Goal: Task Accomplishment & Management: Manage account settings

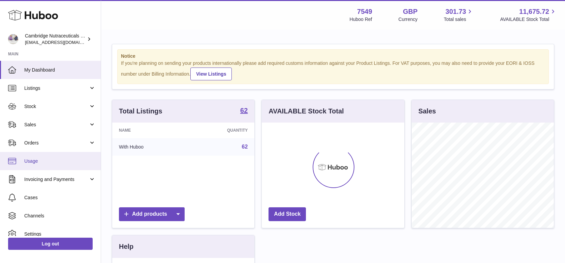
scroll to position [105, 143]
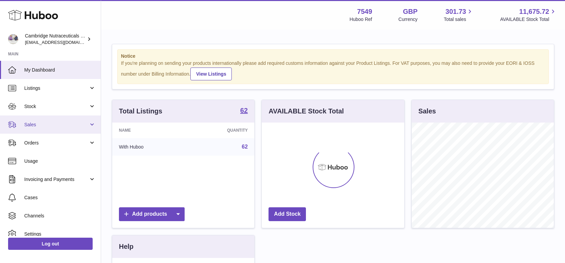
click at [52, 129] on link "Sales" at bounding box center [50, 124] width 101 height 18
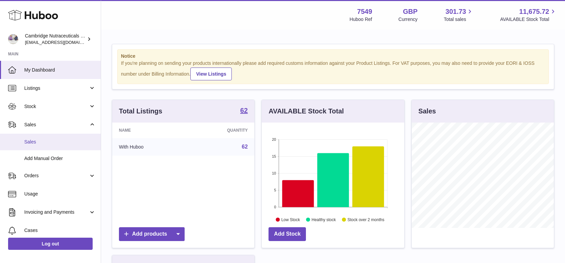
click at [44, 145] on link "Sales" at bounding box center [50, 142] width 101 height 17
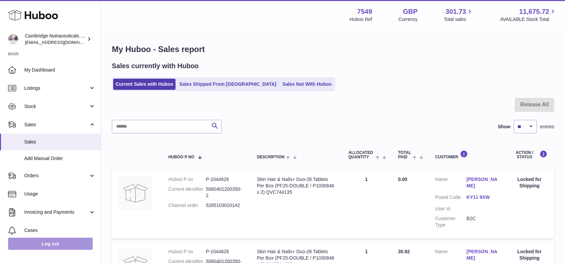
click at [67, 241] on link "Log out" at bounding box center [50, 243] width 85 height 12
